Goal: Task Accomplishment & Management: Complete application form

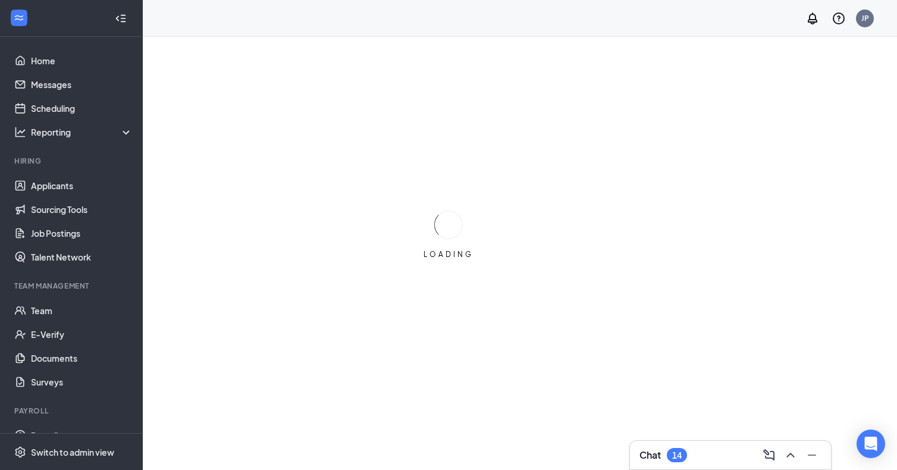
click at [821, 148] on div "LOADING" at bounding box center [448, 235] width 897 height 470
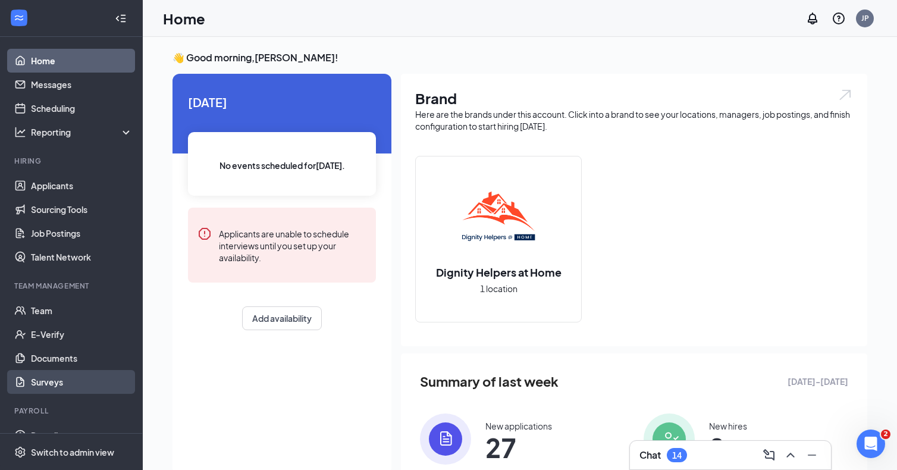
scroll to position [43, 0]
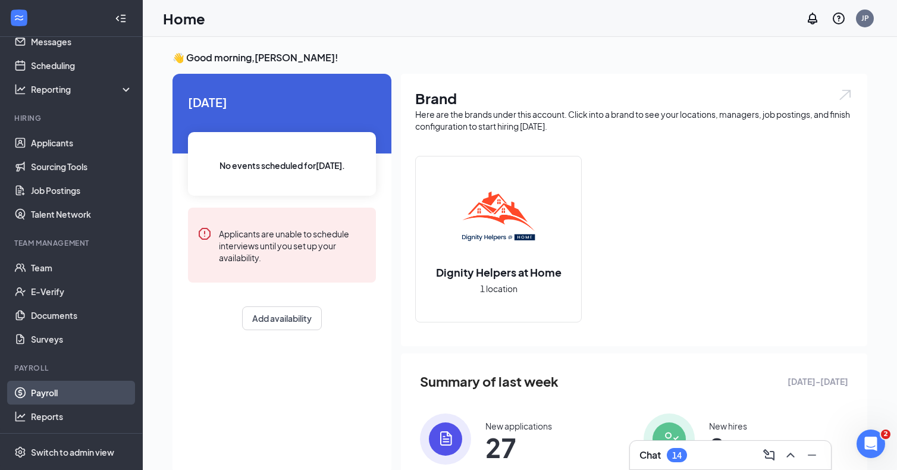
click at [54, 387] on link "Payroll" at bounding box center [82, 393] width 102 height 24
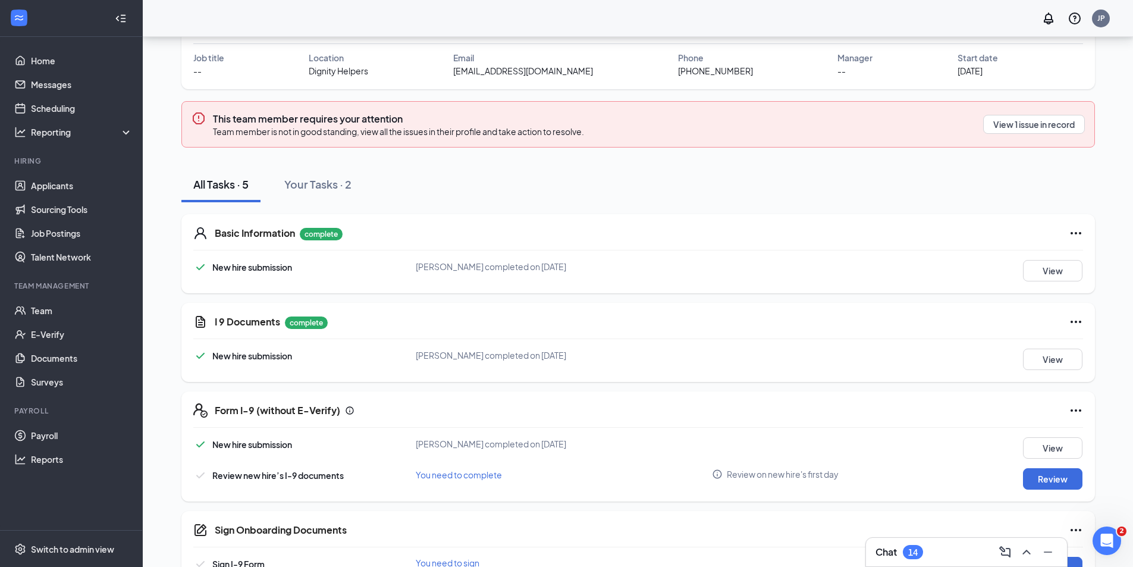
scroll to position [119, 0]
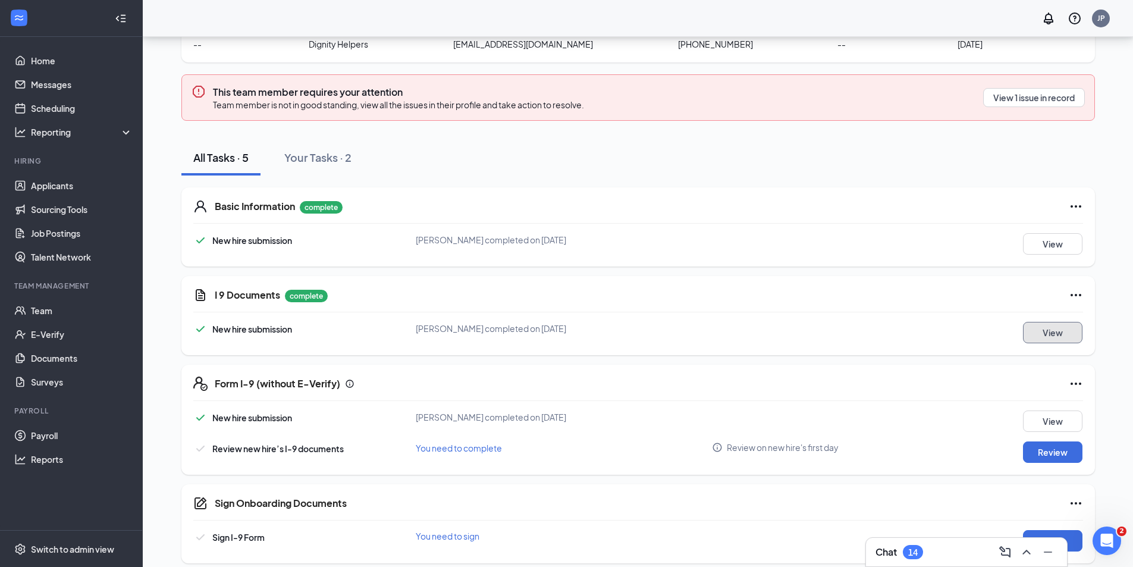
click at [1037, 334] on button "View" at bounding box center [1052, 332] width 59 height 21
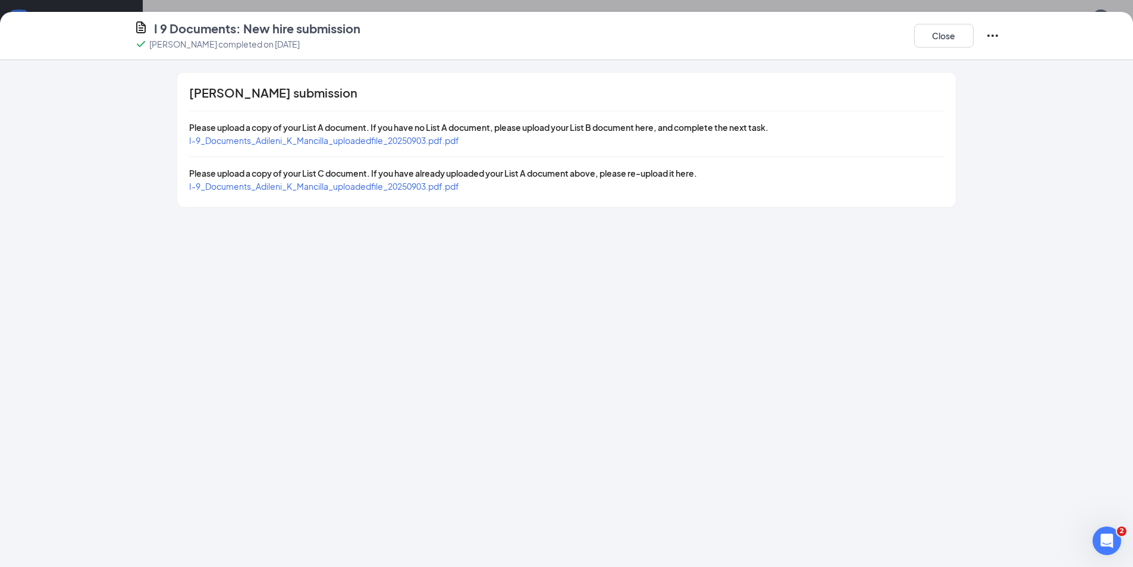
click at [418, 187] on span "I-9_Documents_Adileni_K_Mancilla_uploadedfile_20250903.pdf.pdf" at bounding box center [324, 186] width 270 height 11
click at [367, 139] on span "I-9_Documents_Adileni_K_Mancilla_uploadedfile_20250903.pdf.pdf" at bounding box center [324, 140] width 270 height 11
click at [361, 139] on span "I-9_Documents_Adileni_K_Mancilla_uploadedfile_20250903.pdf.pdf" at bounding box center [324, 140] width 270 height 11
click at [385, 186] on span "I-9_Documents_Adileni_K_Mancilla_uploadedfile_20250903.pdf.pdf" at bounding box center [324, 186] width 270 height 11
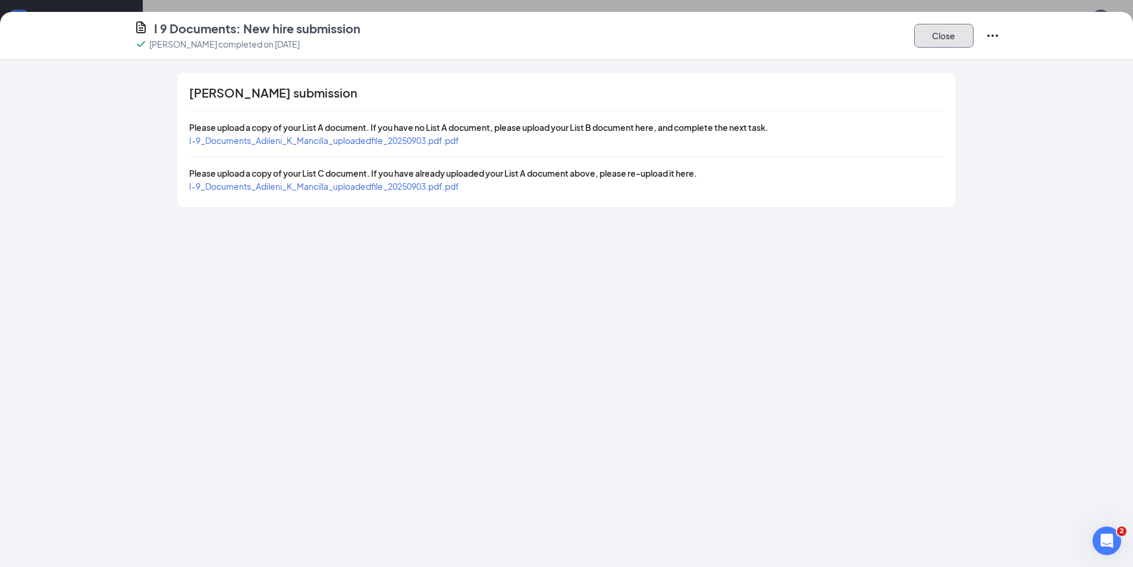
click at [917, 39] on button "Close" at bounding box center [943, 36] width 59 height 24
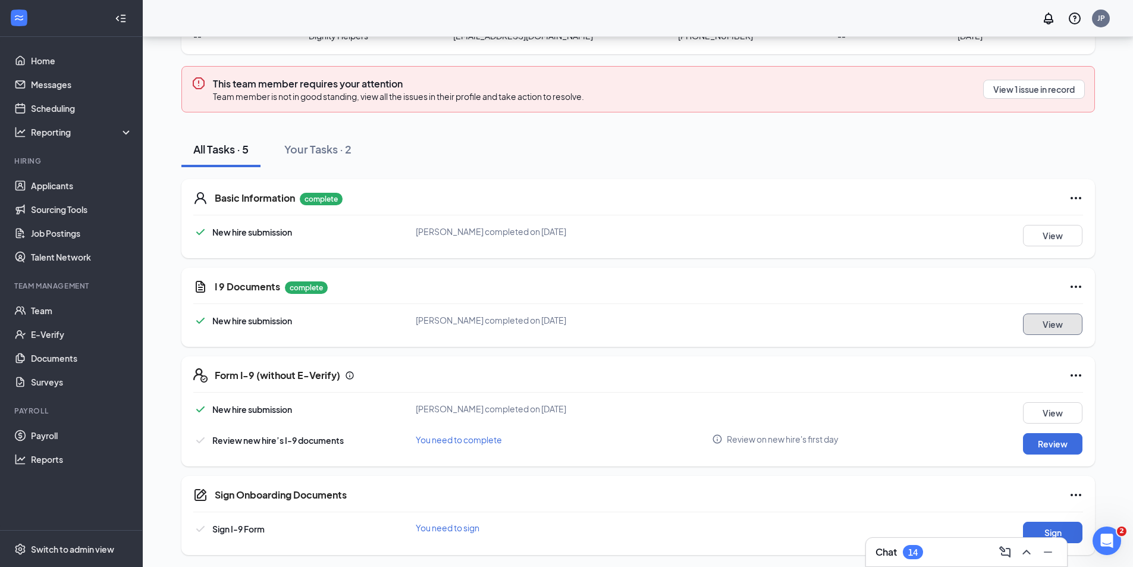
scroll to position [130, 0]
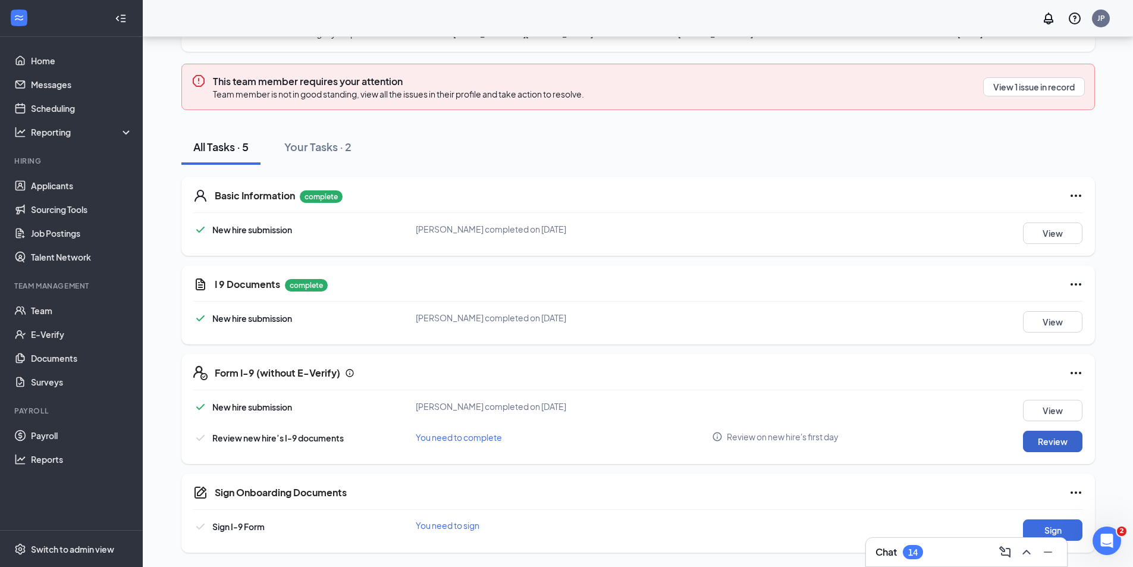
click at [1040, 438] on button "Review" at bounding box center [1052, 441] width 59 height 21
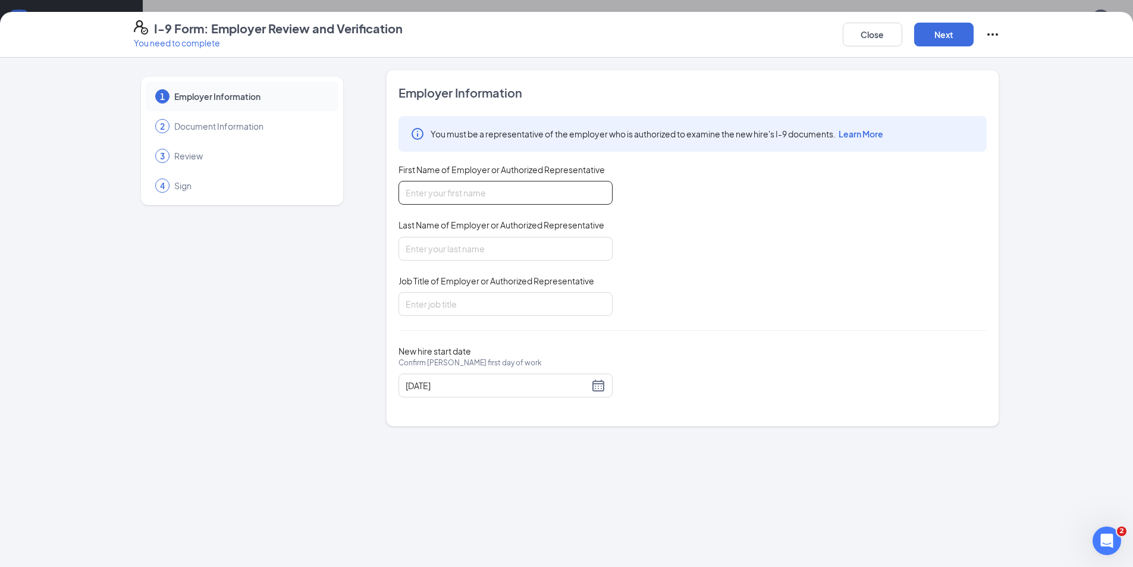
click at [504, 190] on input "First Name of Employer or Authorized Representative" at bounding box center [505, 193] width 214 height 24
type input "Jordan"
type input "Philip"
type input "Managing Member"
click at [939, 29] on button "Next" at bounding box center [943, 35] width 59 height 24
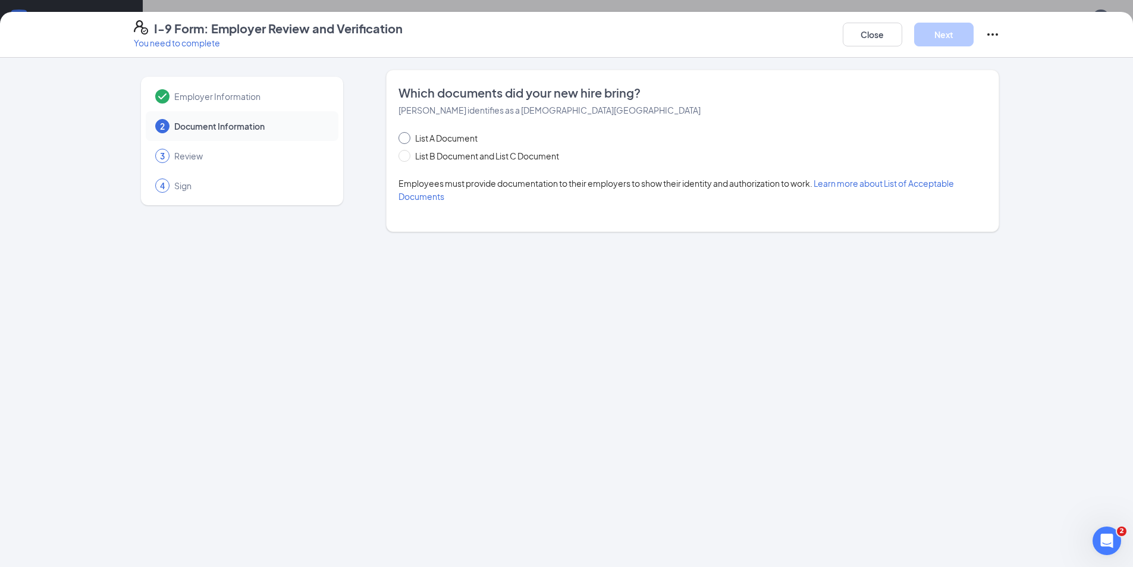
click at [454, 137] on span "List A Document" at bounding box center [446, 137] width 72 height 13
click at [407, 137] on input "List A Document" at bounding box center [402, 136] width 8 height 8
radio input "true"
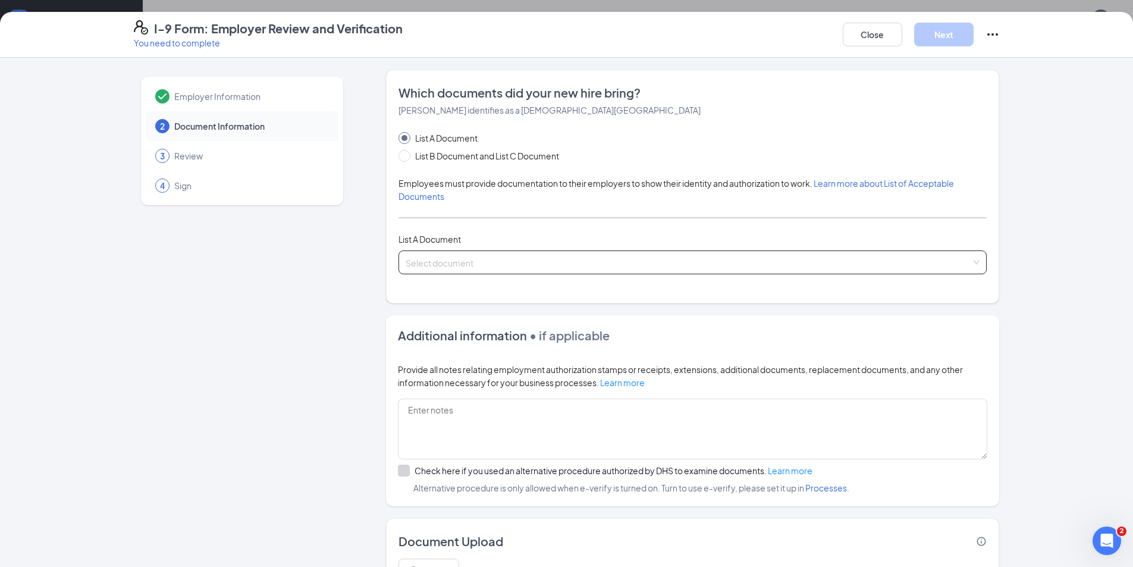
click at [451, 255] on input "search" at bounding box center [689, 260] width 566 height 18
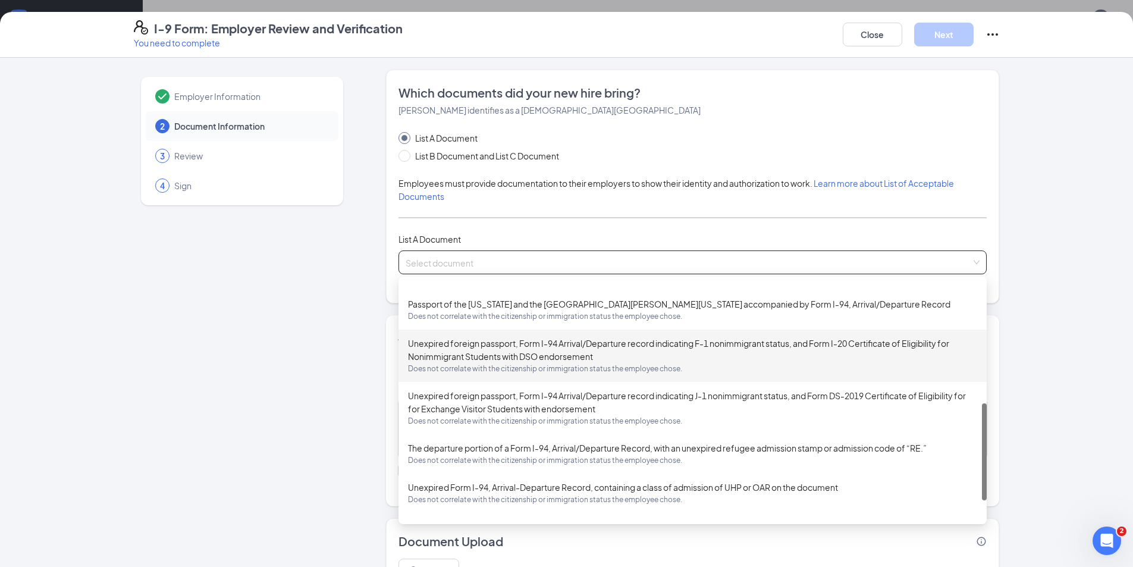
scroll to position [343, 0]
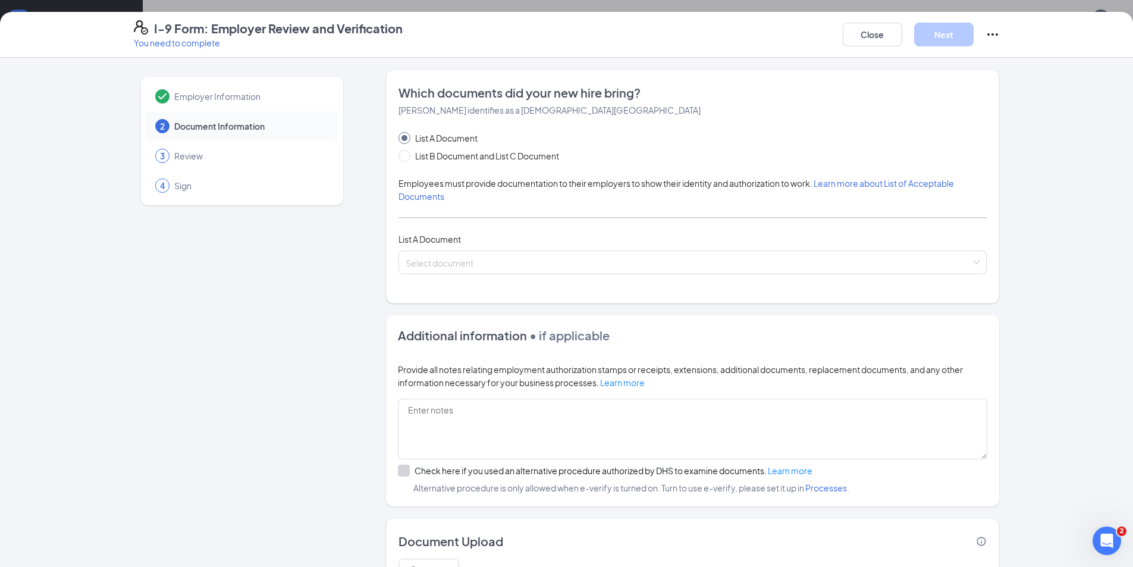
click at [286, 335] on div "Employer Information 2 Document Information 3 Review 4 Sign" at bounding box center [242, 345] width 216 height 550
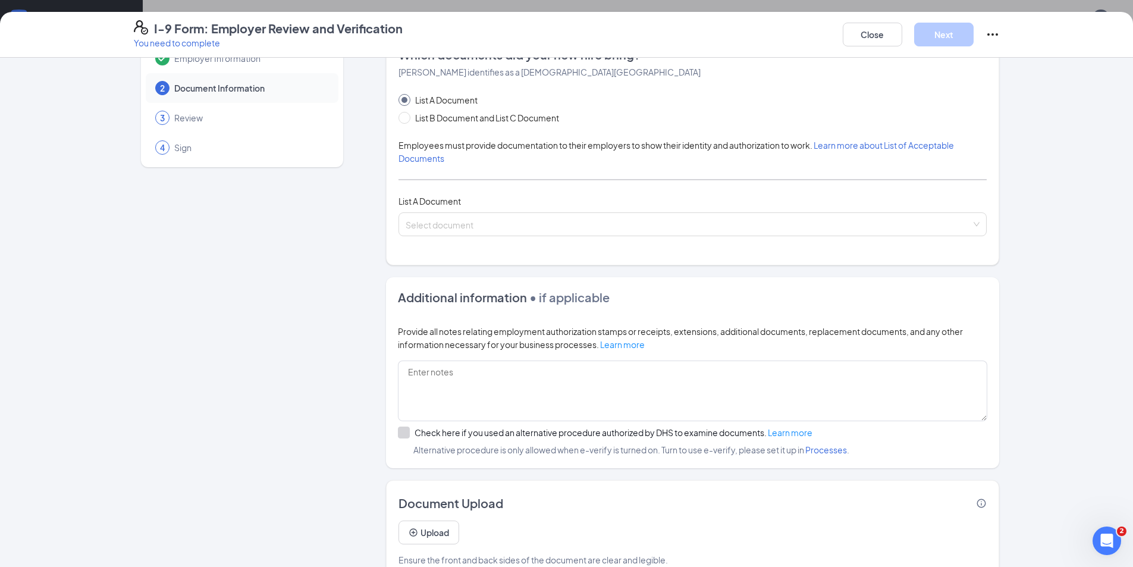
scroll to position [0, 0]
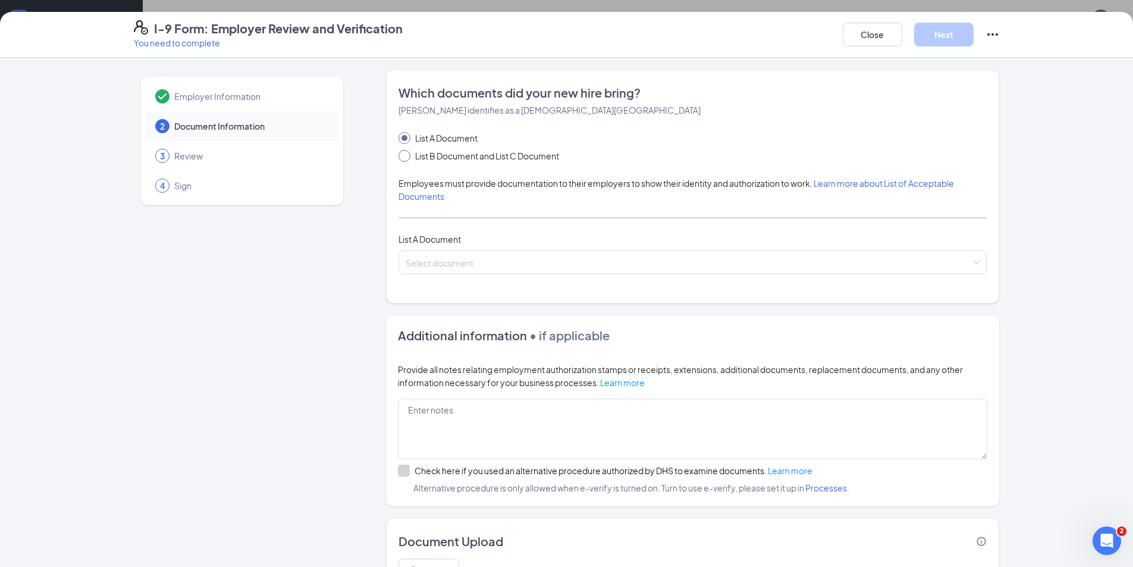
click at [437, 154] on span "List B Document and List C Document" at bounding box center [486, 155] width 153 height 13
click at [407, 154] on input "List B Document and List C Document" at bounding box center [402, 154] width 8 height 8
radio input "true"
radio input "false"
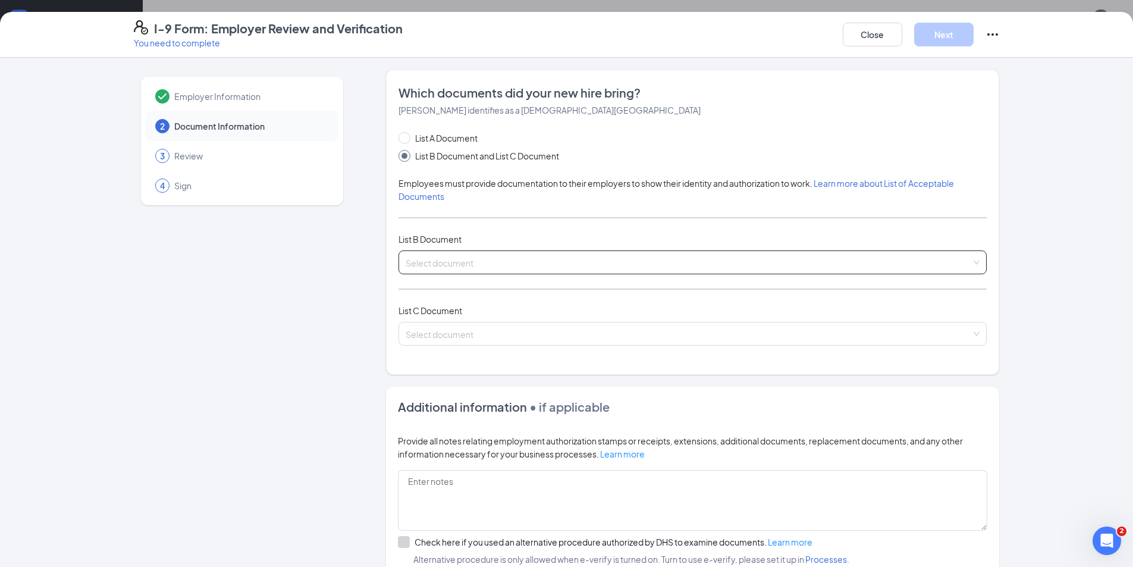
click at [447, 262] on input "search" at bounding box center [689, 260] width 566 height 18
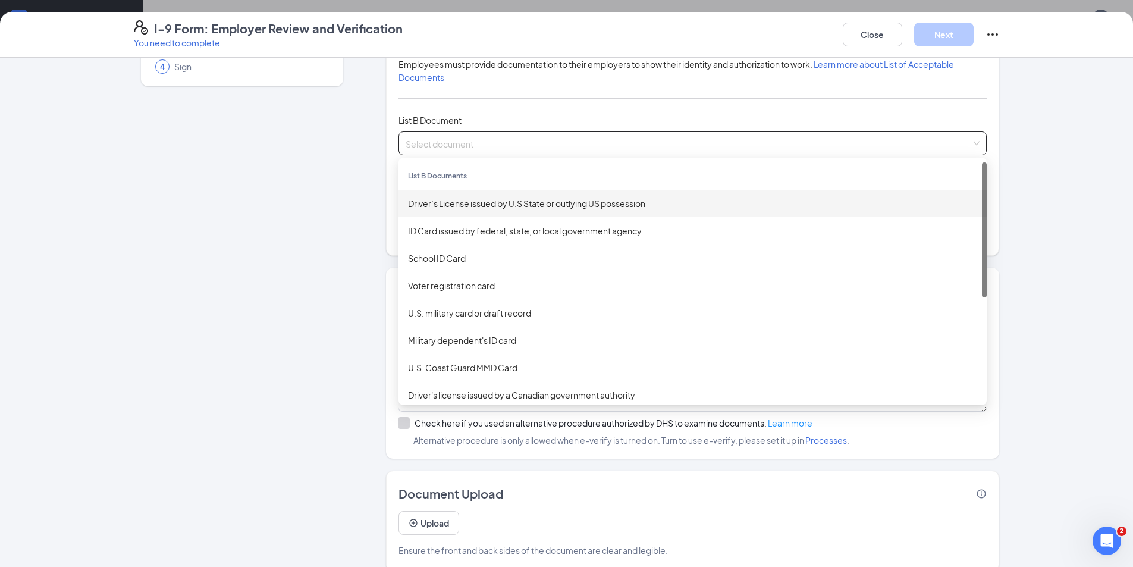
click at [432, 202] on div "Driver’s License issued by U.S State or outlying US possession" at bounding box center [692, 203] width 569 height 13
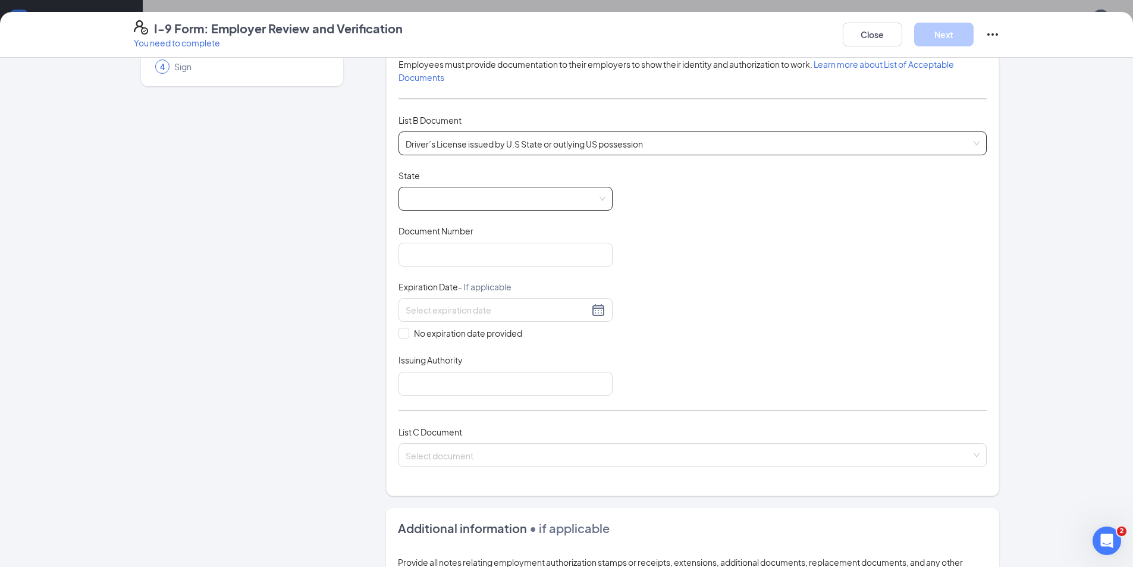
click at [420, 196] on span at bounding box center [506, 198] width 200 height 23
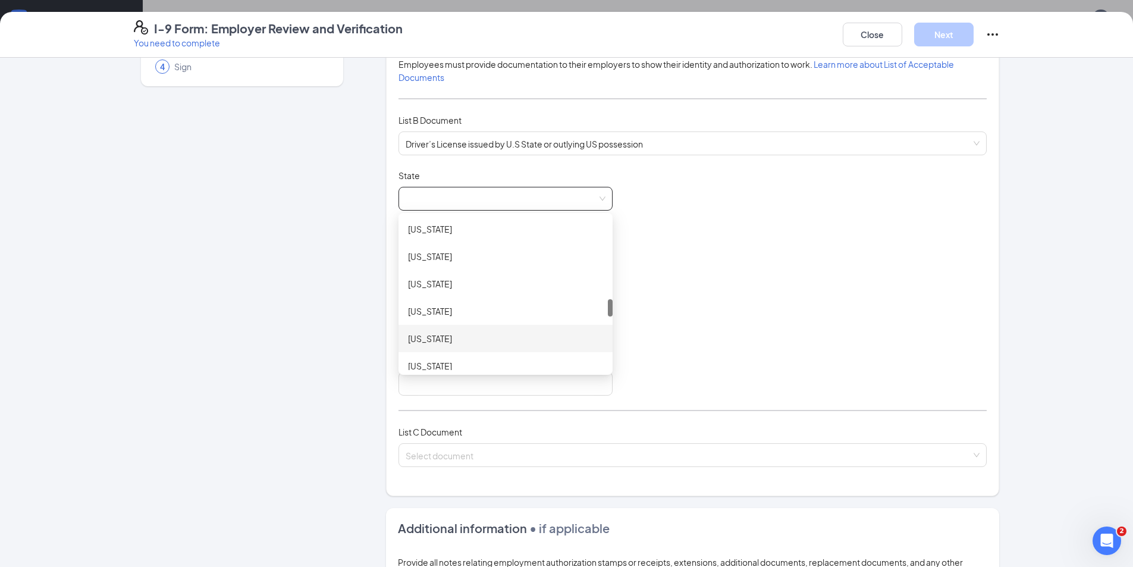
click at [438, 334] on div "Nevada" at bounding box center [505, 338] width 195 height 13
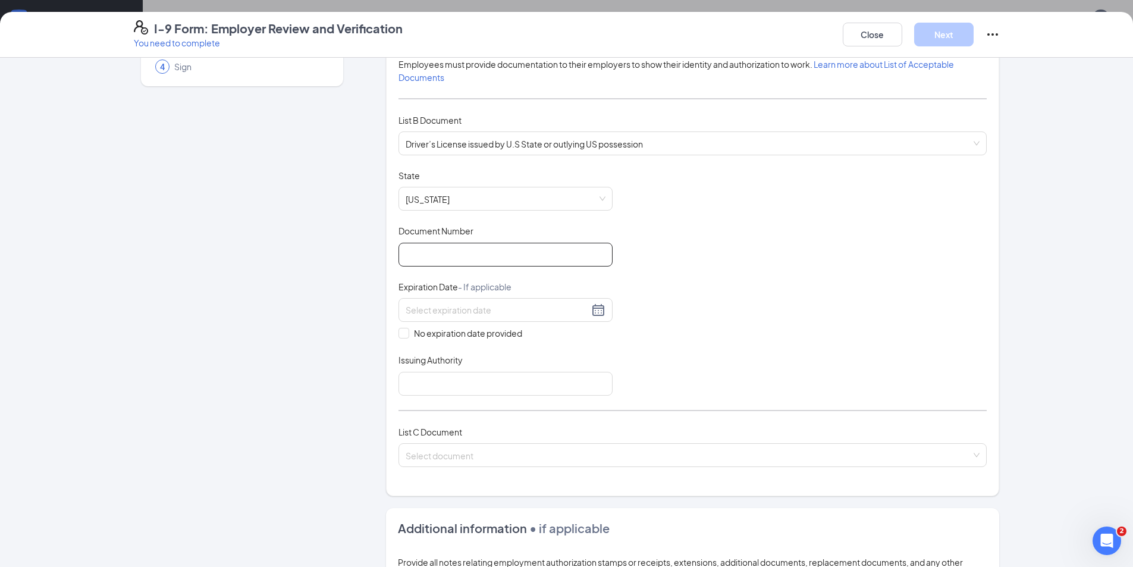
click at [453, 253] on input "Document Number" at bounding box center [505, 255] width 214 height 24
type input "1604503547"
click at [457, 307] on input at bounding box center [497, 309] width 183 height 13
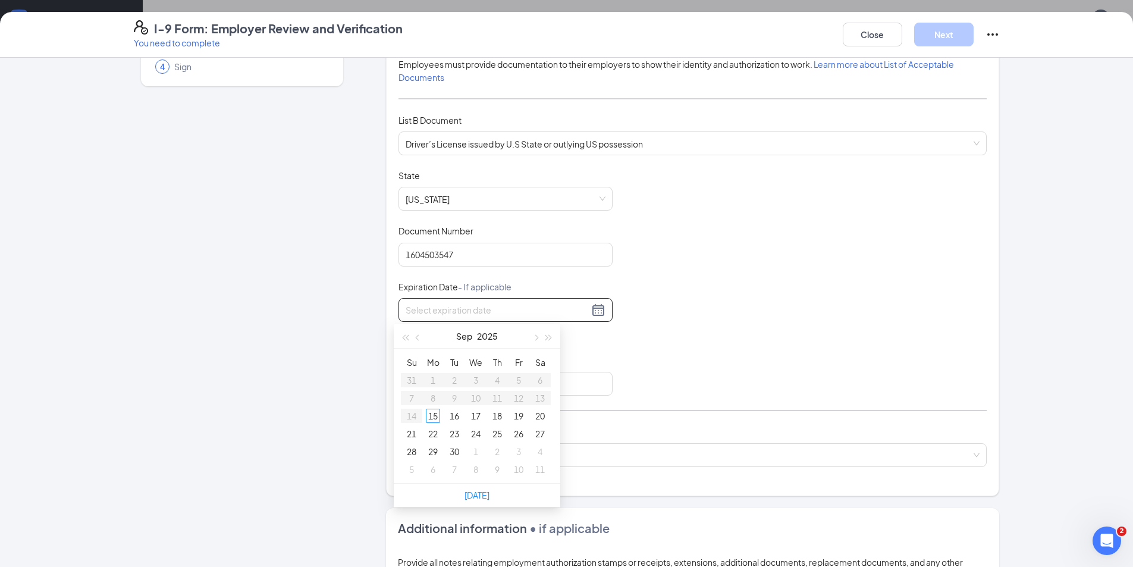
type input "10/08/2025"
click at [541, 414] on div "17" at bounding box center [540, 416] width 14 height 14
type input "11/17/2029"
click at [481, 378] on input "Issuing Authority" at bounding box center [505, 384] width 214 height 24
type input "DMV"
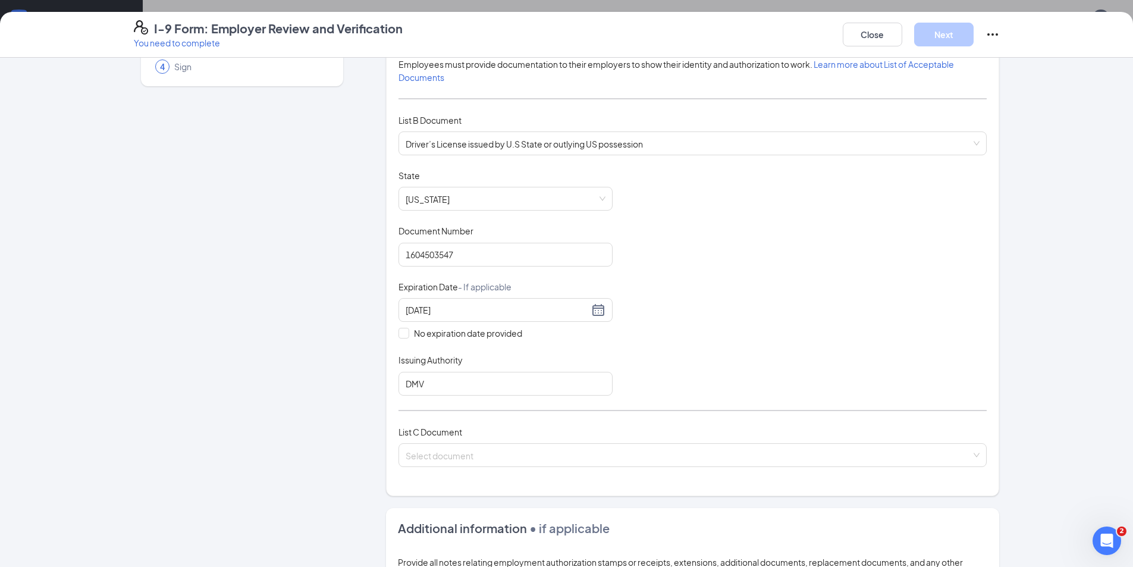
click at [363, 342] on div "Employer Information 2 Document Information 3 Review 4 Sign Which documents did…" at bounding box center [567, 381] width 866 height 861
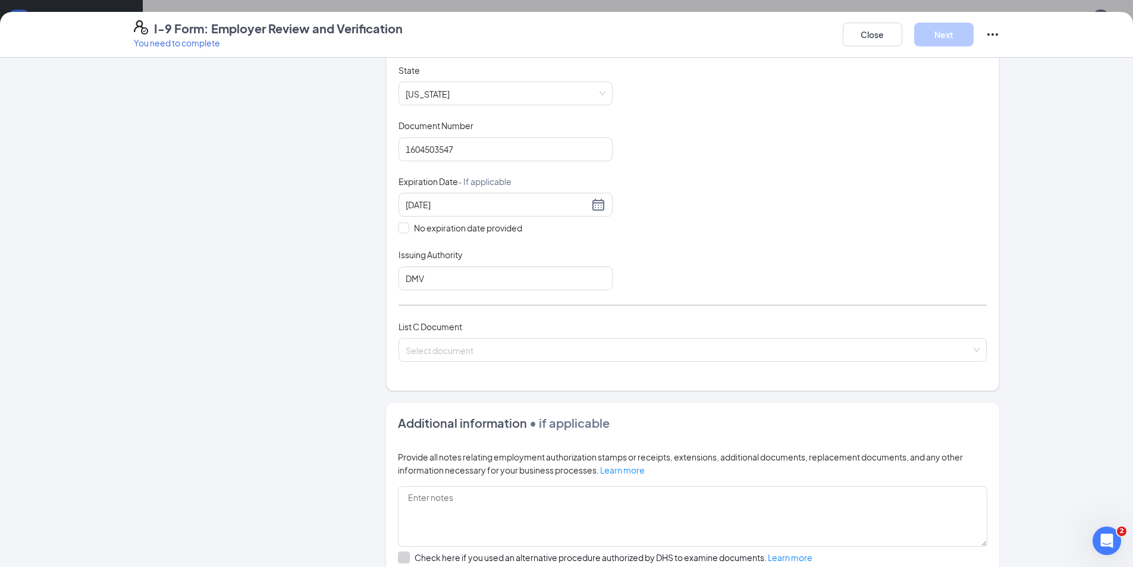
scroll to position [238, 0]
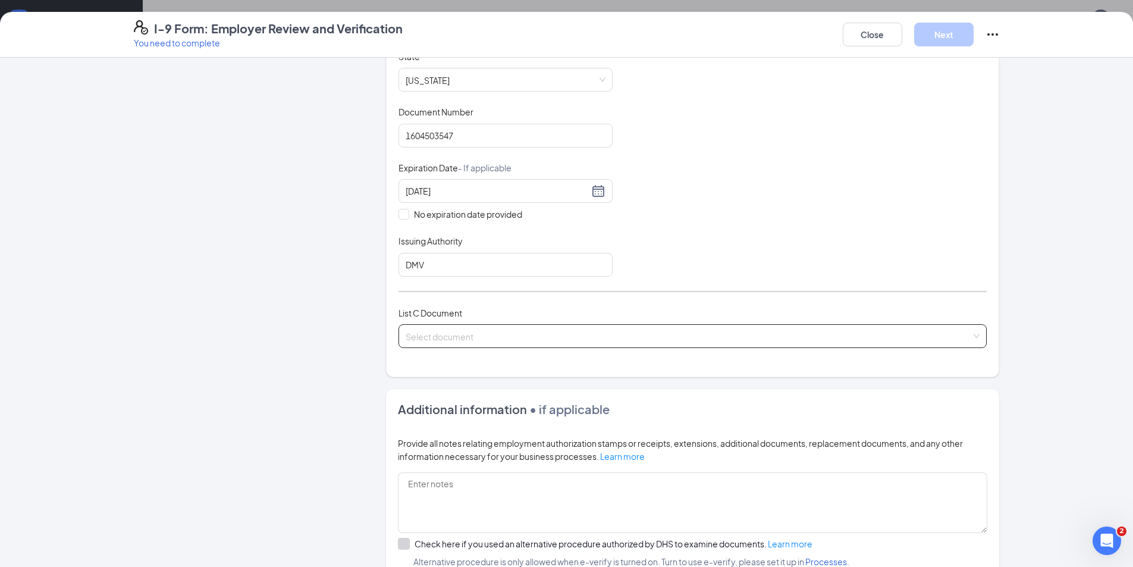
click at [426, 332] on input "search" at bounding box center [689, 334] width 566 height 18
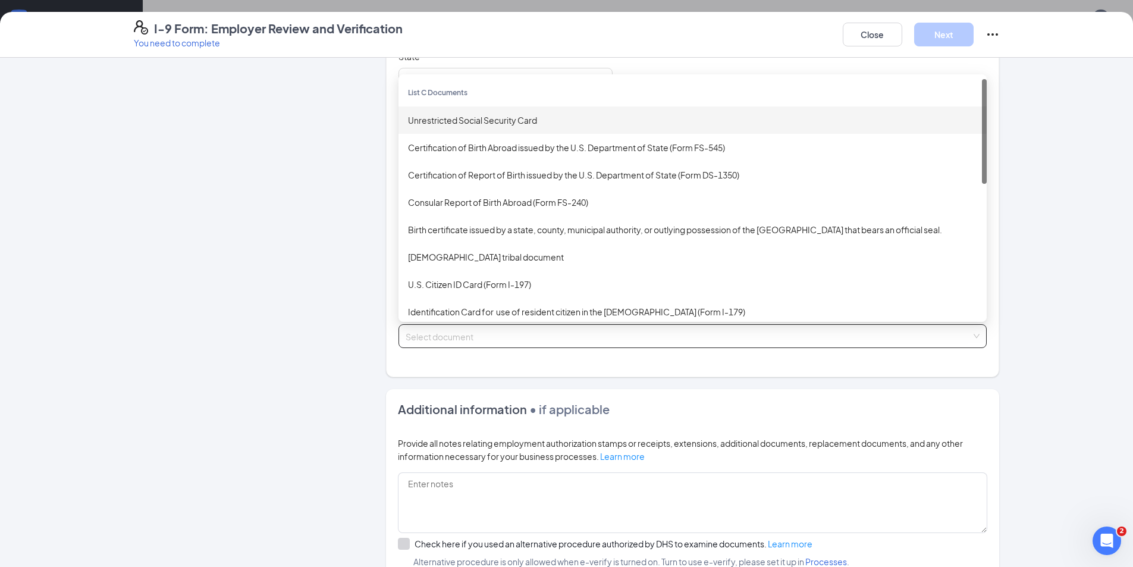
click at [457, 124] on div "Unrestricted Social Security Card" at bounding box center [692, 120] width 569 height 13
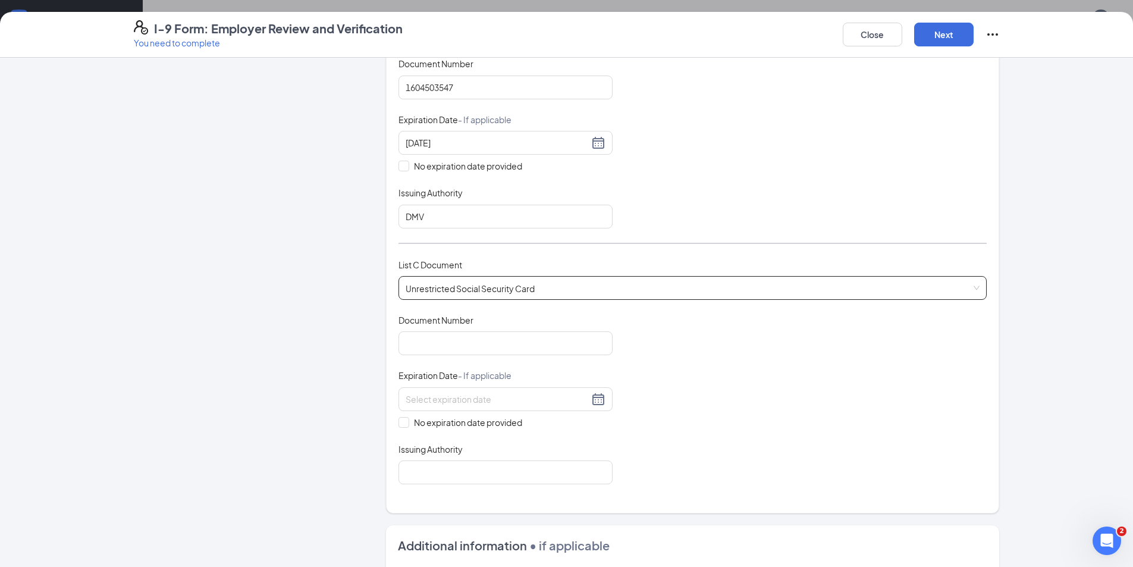
scroll to position [357, 0]
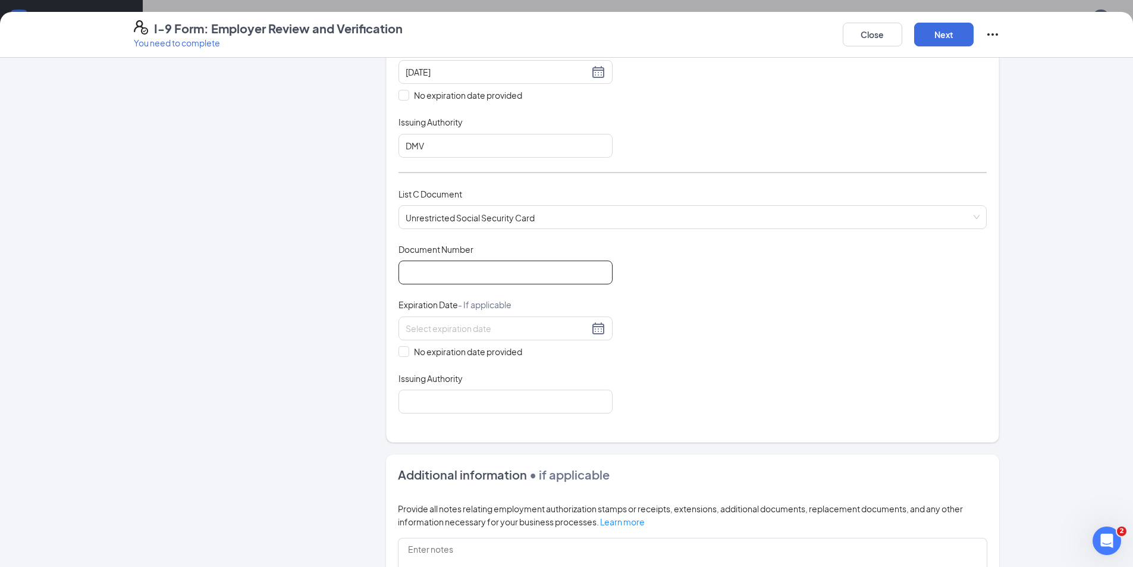
click at [437, 271] on input "Document Number" at bounding box center [505, 273] width 214 height 24
type input "626880569"
click at [440, 329] on input at bounding box center [497, 328] width 183 height 13
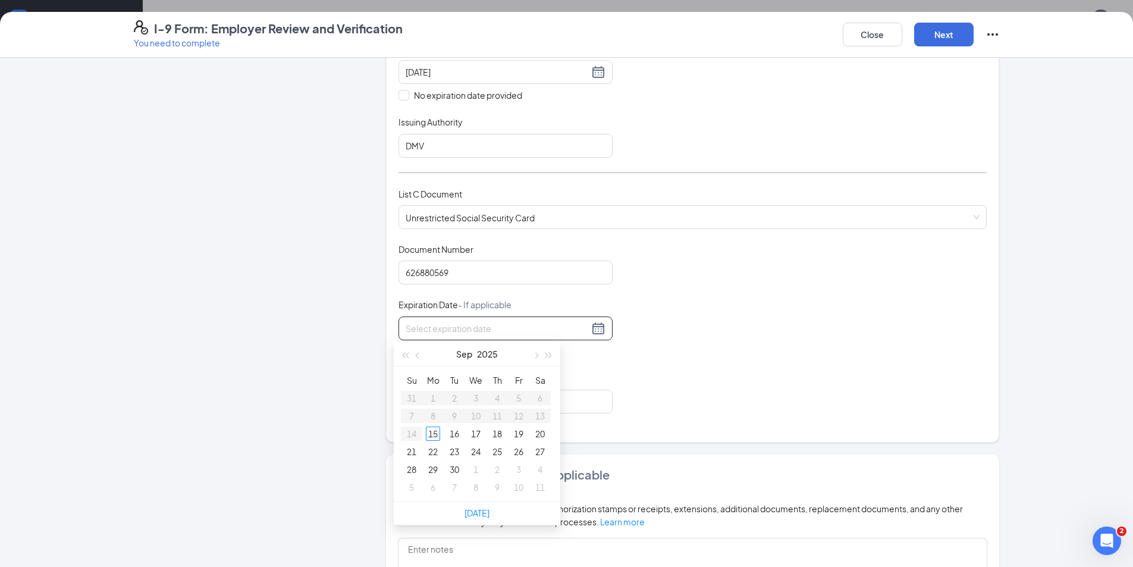
click at [346, 359] on div "Employer Information 2 Document Information 3 Review 4 Sign Which documents did…" at bounding box center [567, 236] width 866 height 1046
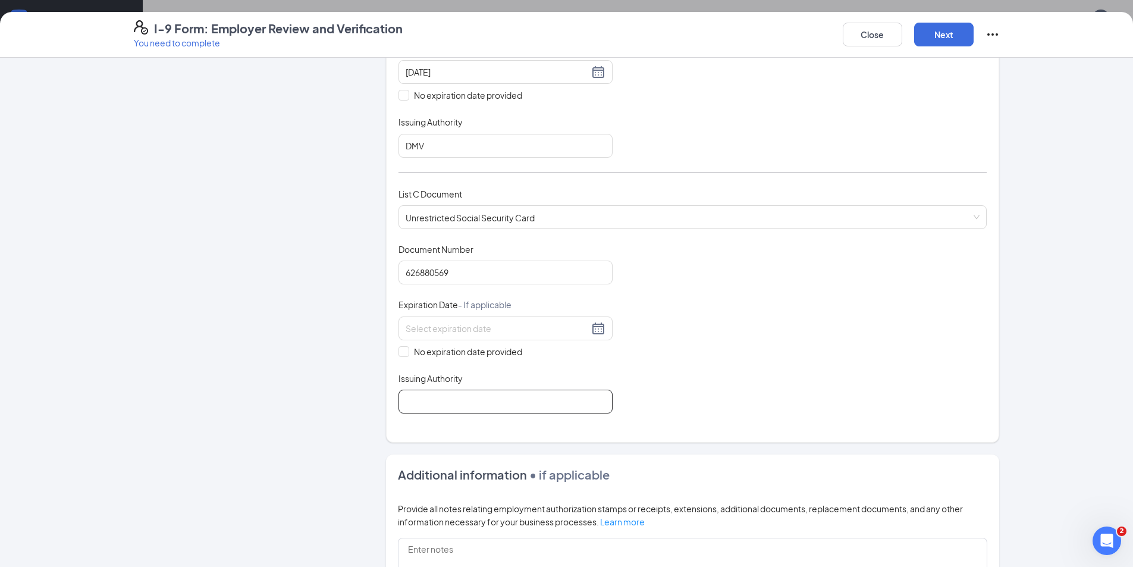
click at [423, 398] on input "Issuing Authority" at bounding box center [505, 402] width 214 height 24
type input "SSA"
click at [338, 397] on div "Employer Information 2 Document Information 3 Review 4 Sign" at bounding box center [242, 236] width 216 height 1046
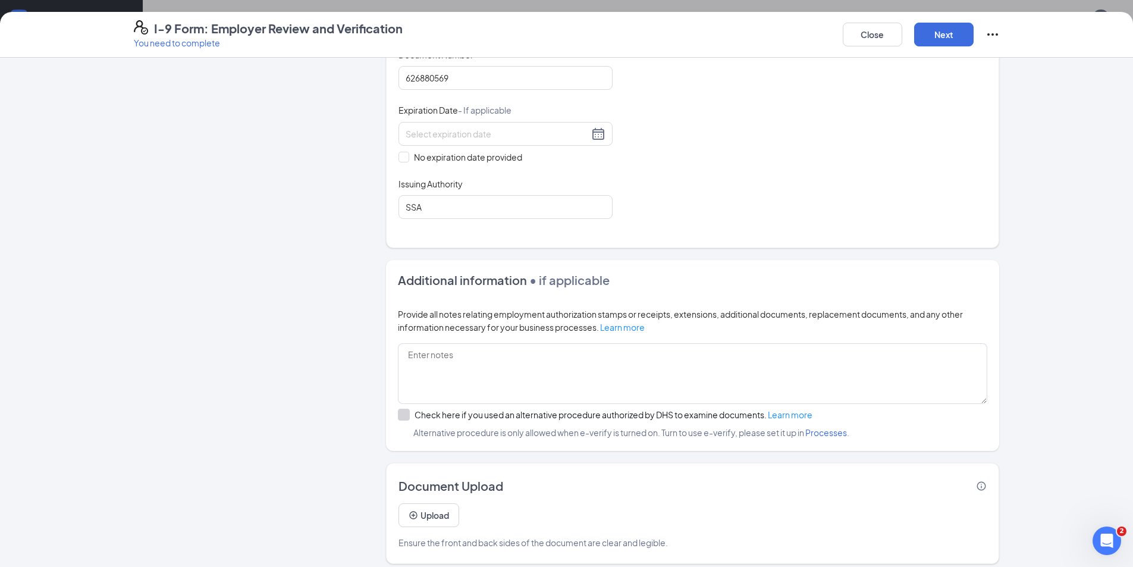
scroll to position [560, 0]
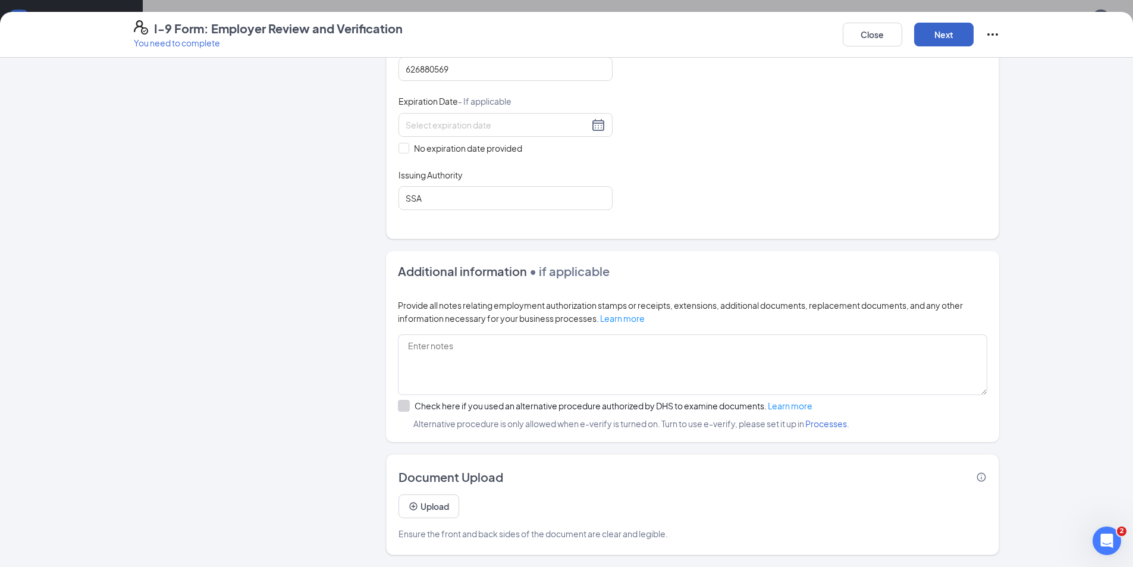
click at [938, 37] on button "Next" at bounding box center [943, 35] width 59 height 24
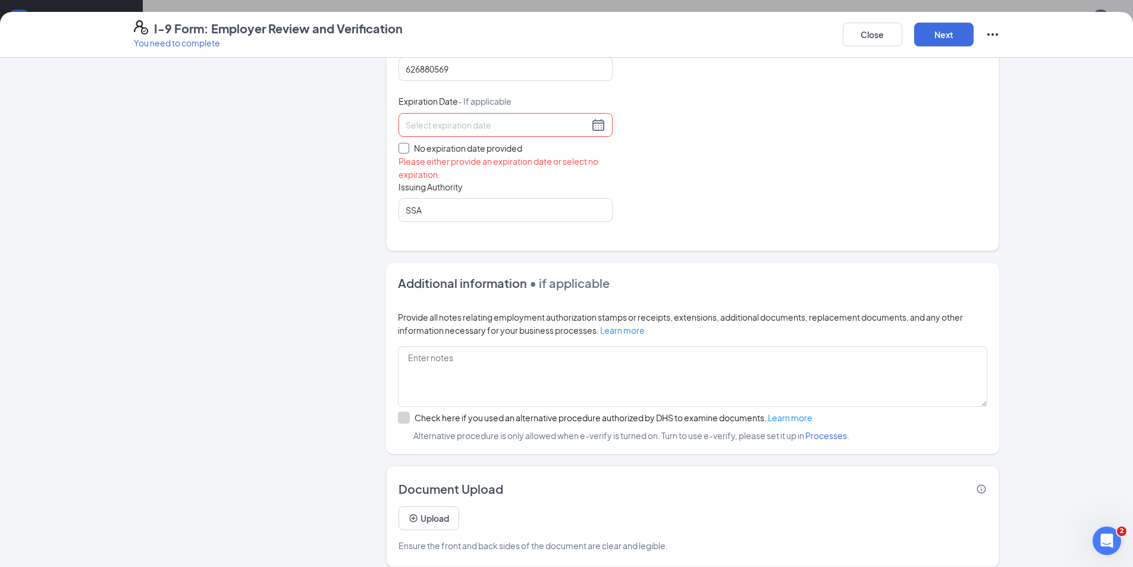
click at [398, 146] on input "No expiration date provided" at bounding box center [402, 147] width 8 height 8
checkbox input "true"
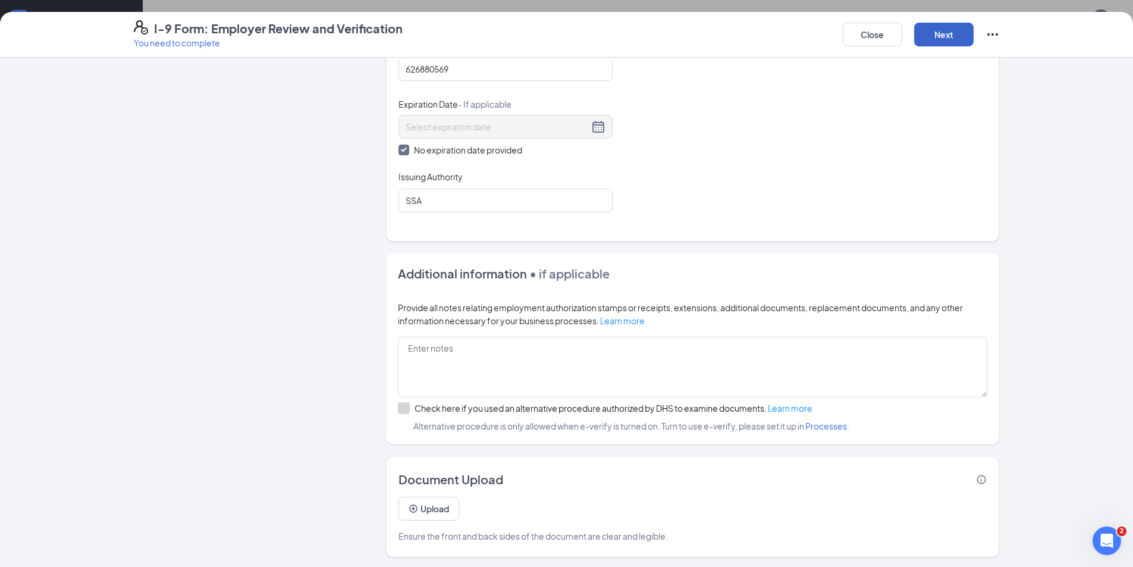
click at [955, 41] on button "Next" at bounding box center [943, 35] width 59 height 24
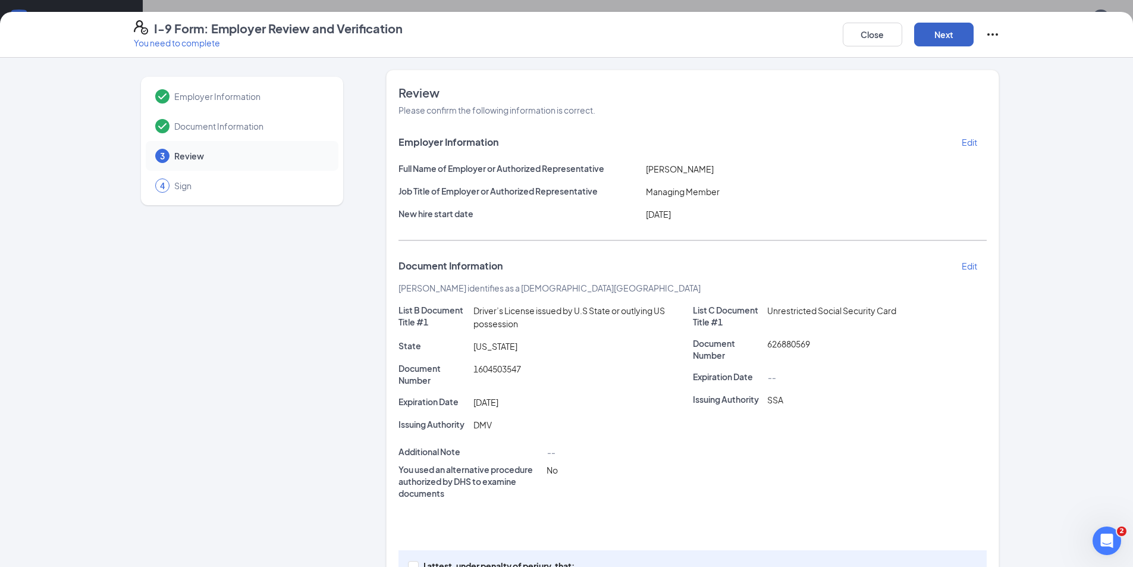
scroll to position [77, 0]
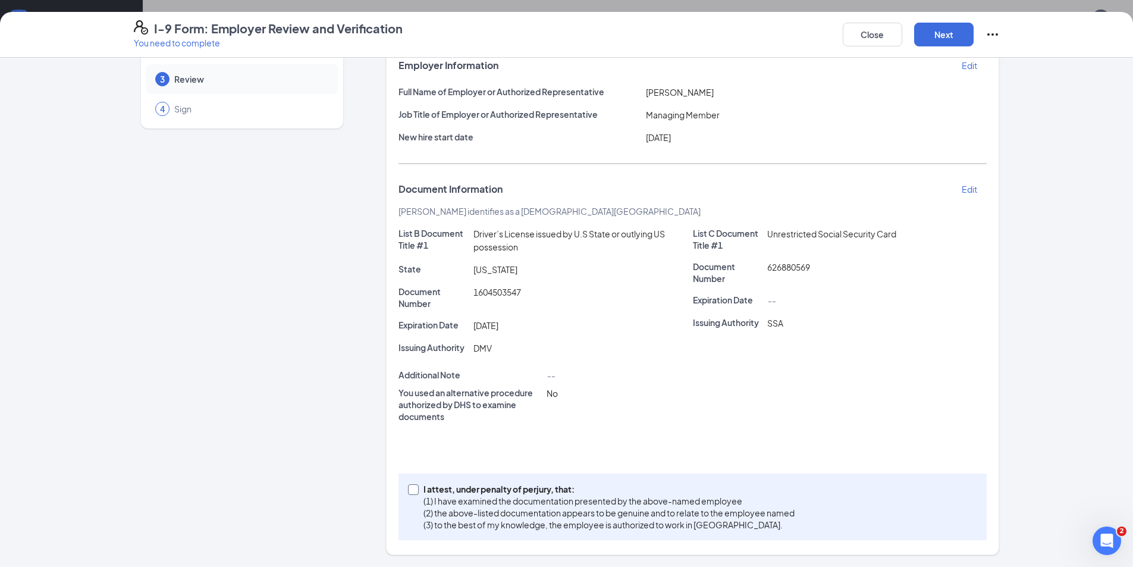
click at [413, 487] on span at bounding box center [413, 489] width 11 height 11
click at [413, 487] on input "I attest, under penalty of perjury, that: (1) I have examined the documentation…" at bounding box center [412, 488] width 8 height 8
checkbox input "true"
click at [940, 37] on button "Next" at bounding box center [943, 35] width 59 height 24
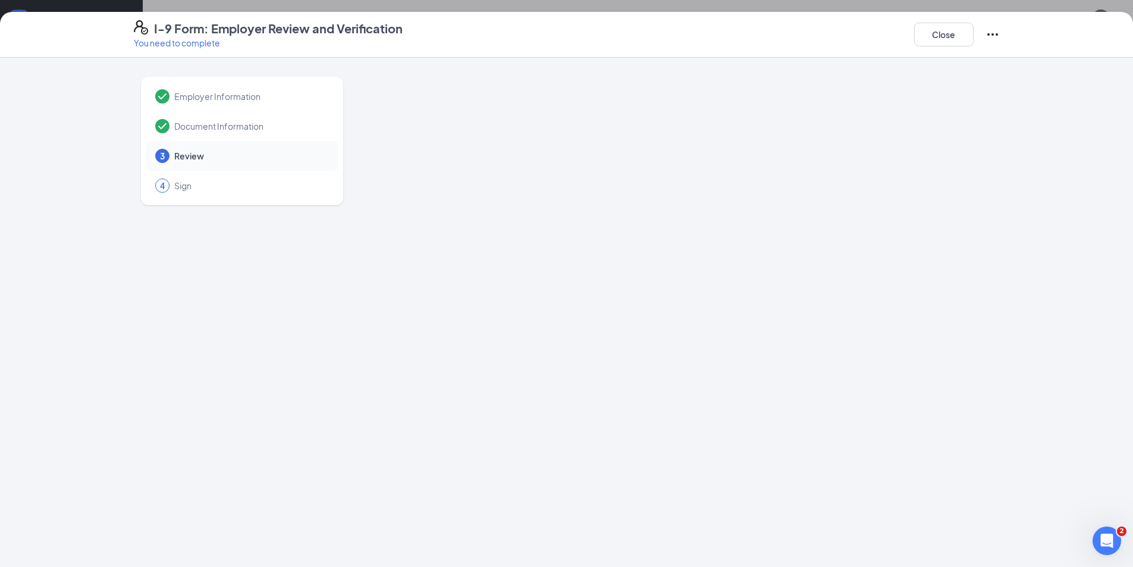
scroll to position [0, 0]
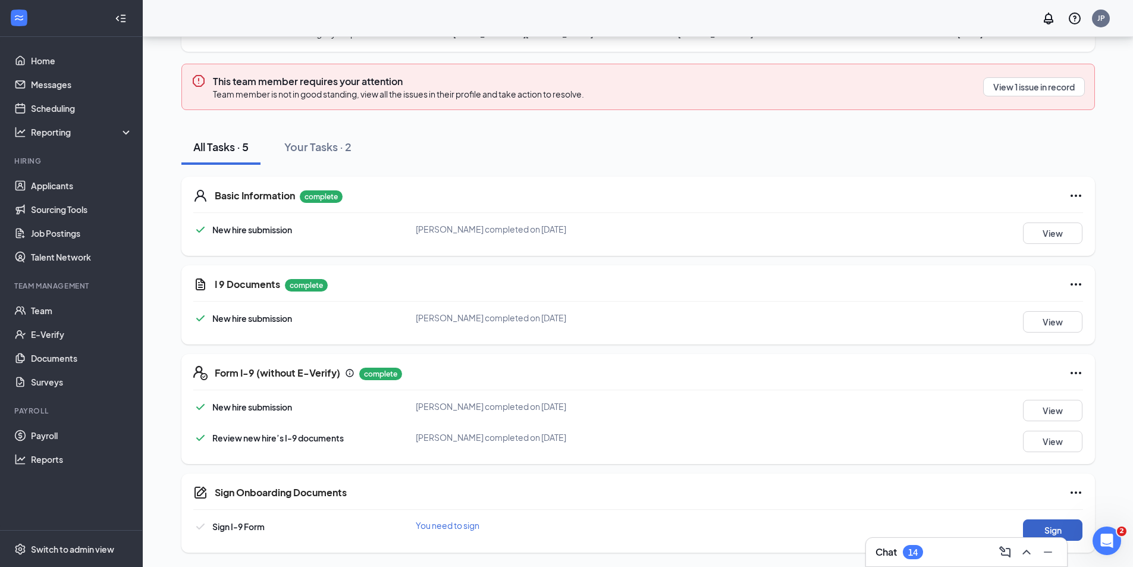
click at [1052, 528] on button "Sign" at bounding box center [1052, 529] width 59 height 21
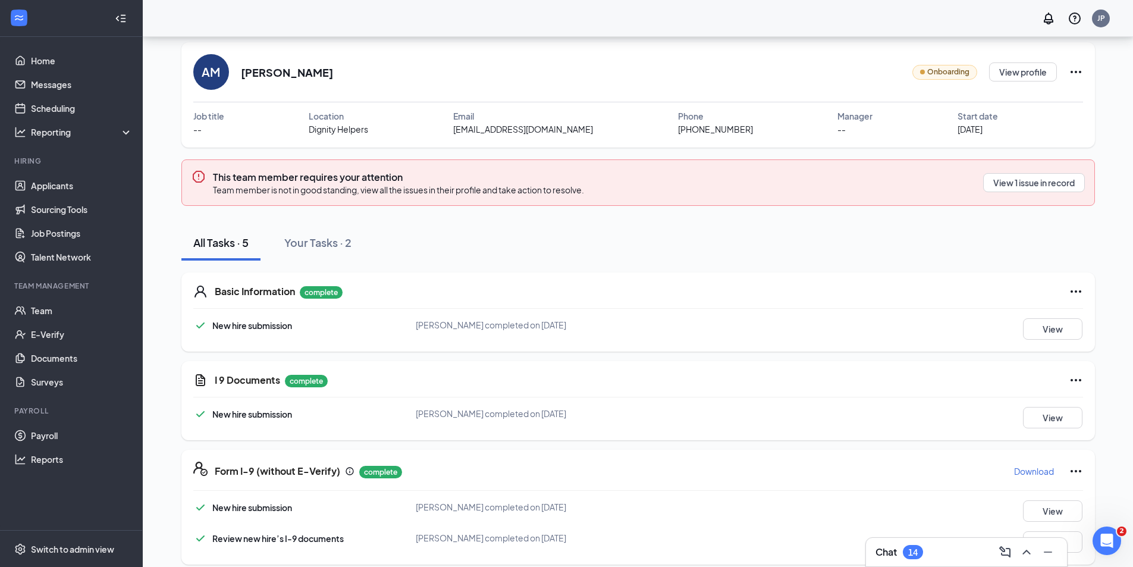
scroll to position [20, 0]
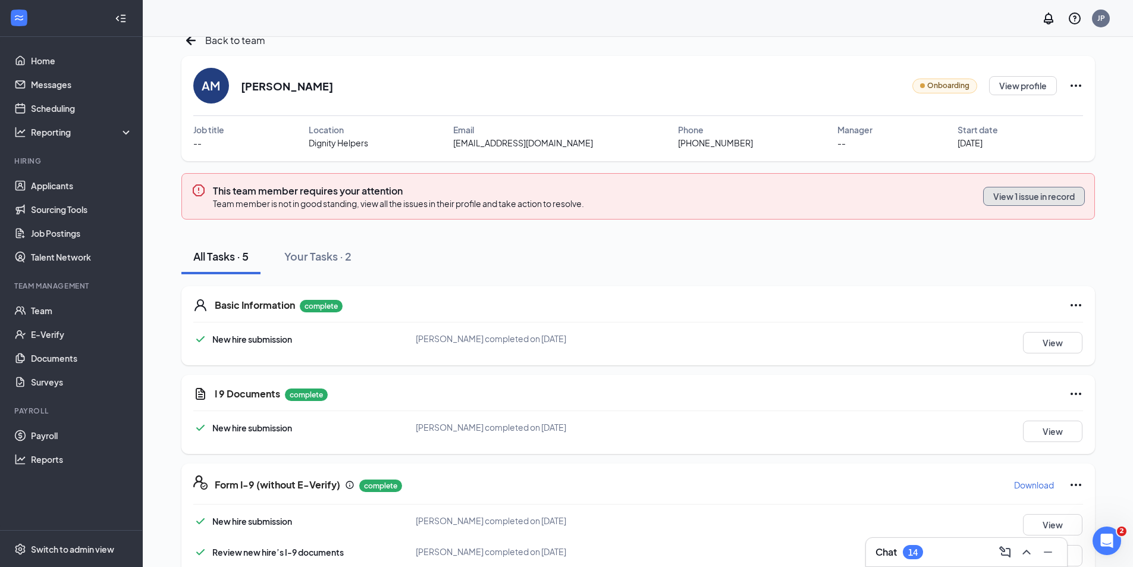
click at [1009, 193] on button "View 1 issue in record" at bounding box center [1034, 196] width 102 height 19
